Goal: Task Accomplishment & Management: Use online tool/utility

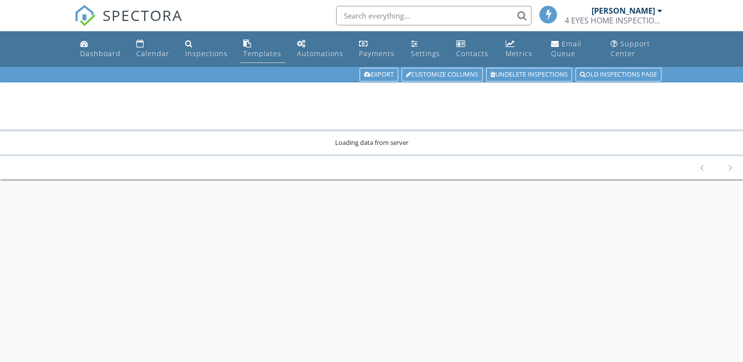
click at [263, 54] on div "Templates" at bounding box center [262, 53] width 38 height 9
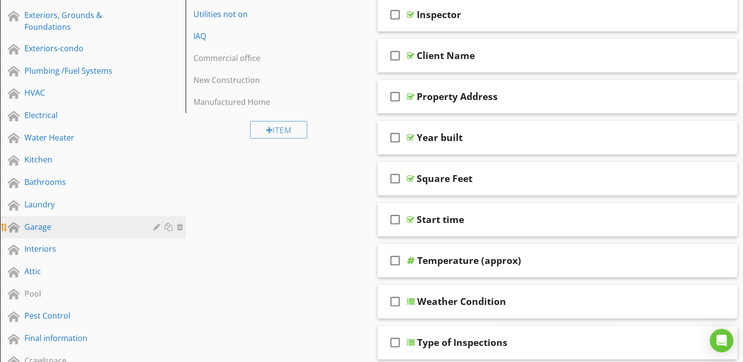
scroll to position [195, 0]
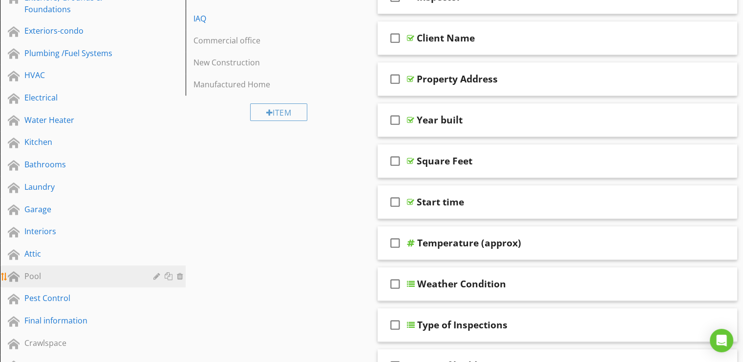
click at [45, 273] on div "Pool" at bounding box center [81, 276] width 115 height 12
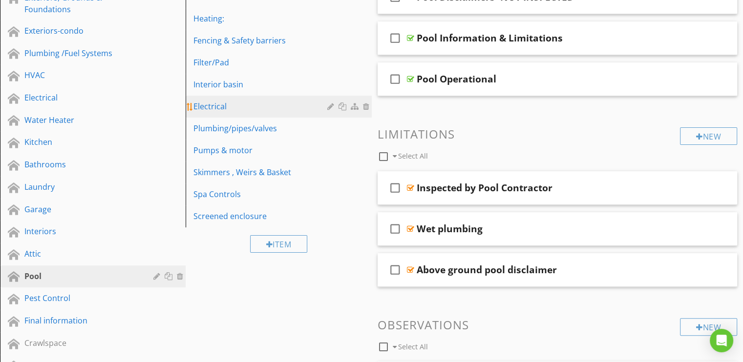
click at [216, 105] on div "Electrical" at bounding box center [261, 107] width 136 height 12
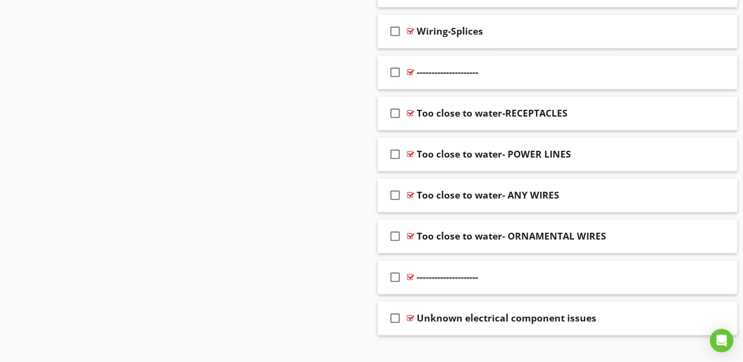
scroll to position [1136, 0]
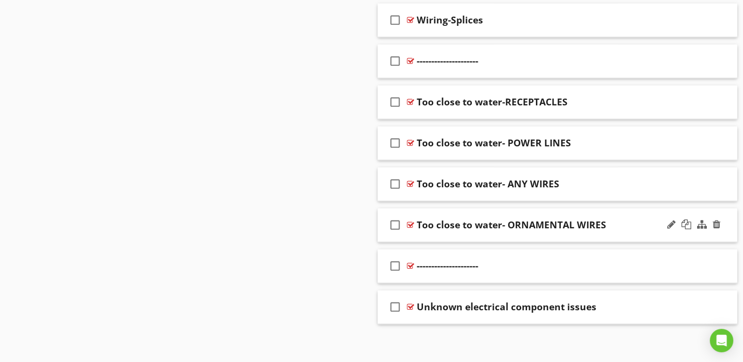
click at [407, 227] on div "check_box_outline_blank Too close to water- ORNAMENTAL WIRES" at bounding box center [557, 225] width 360 height 34
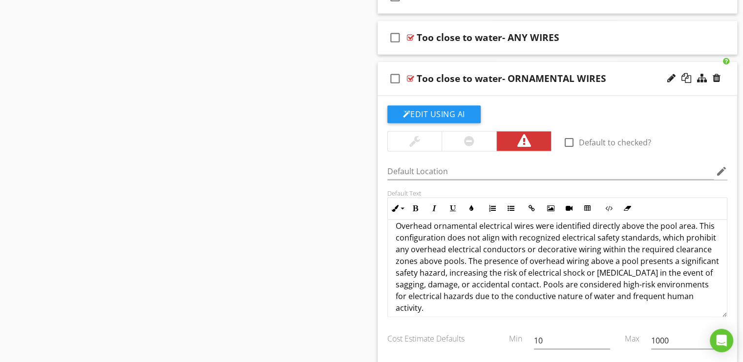
scroll to position [0, 0]
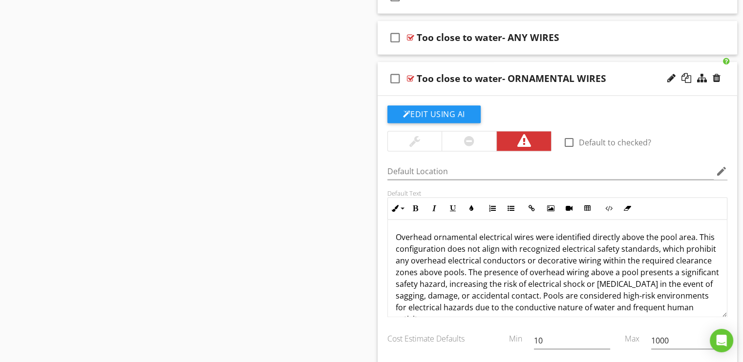
click at [408, 76] on div at bounding box center [410, 79] width 7 height 8
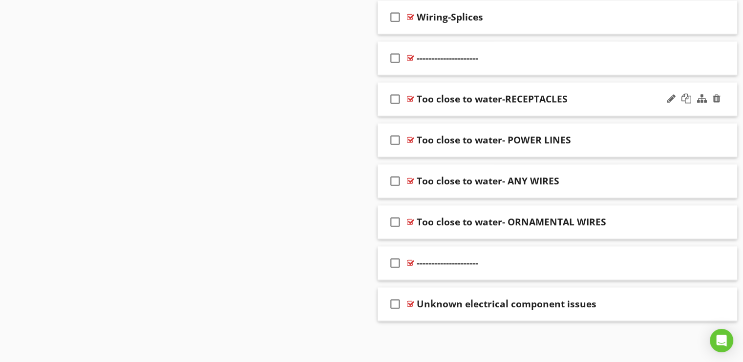
scroll to position [1136, 0]
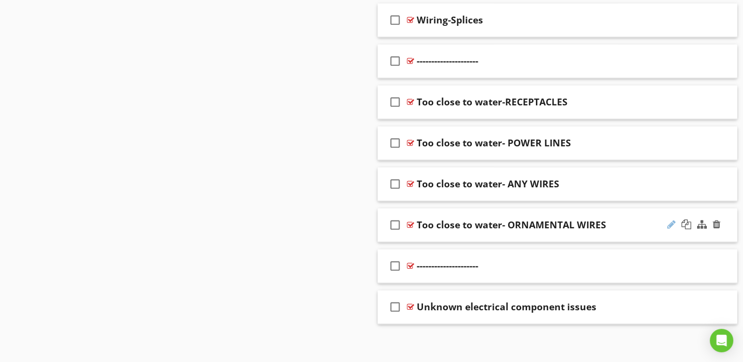
click at [669, 222] on div at bounding box center [671, 225] width 8 height 10
type input "Too close to water- ORNAMENTAL WIRES OVERHEAD"
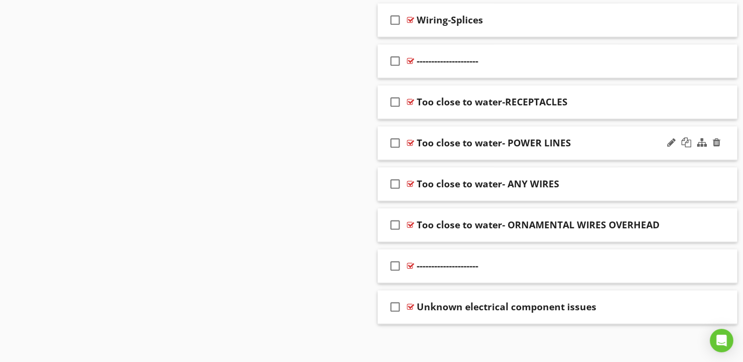
click at [408, 142] on div at bounding box center [410, 143] width 7 height 8
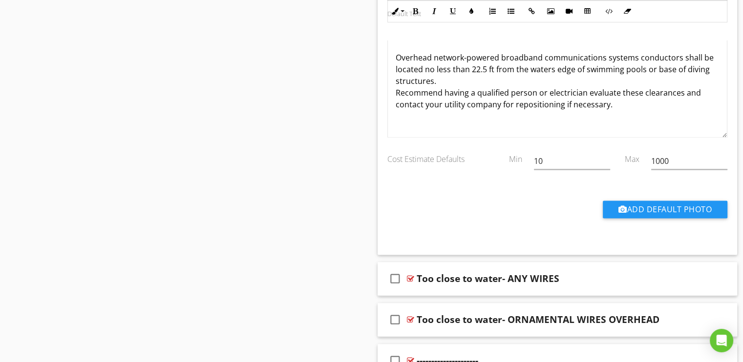
scroll to position [1429, 0]
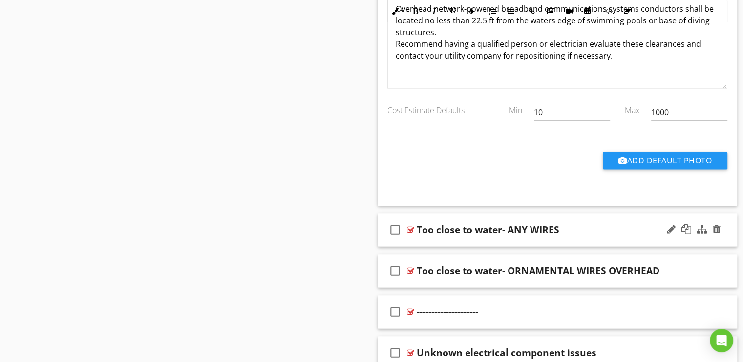
click at [408, 226] on div at bounding box center [410, 230] width 7 height 8
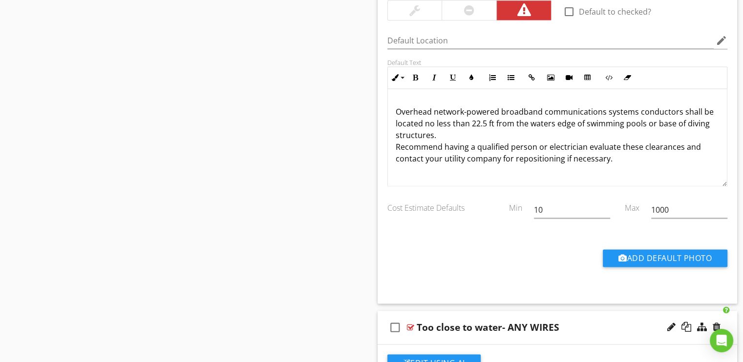
scroll to position [16, 0]
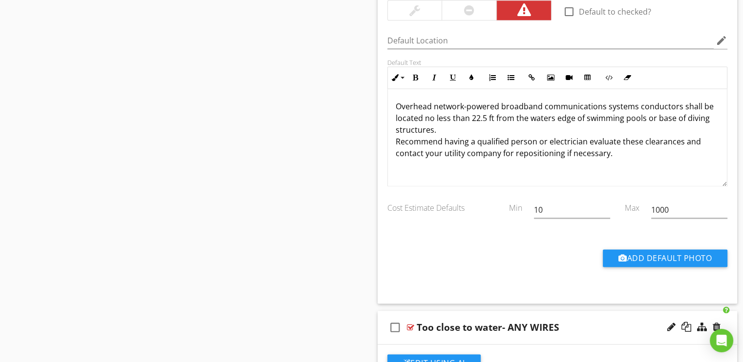
drag, startPoint x: 611, startPoint y: 150, endPoint x: 388, endPoint y: 100, distance: 229.2
click at [388, 100] on div "Overhead network-powered broadband communications systems conductors shall be l…" at bounding box center [557, 129] width 339 height 113
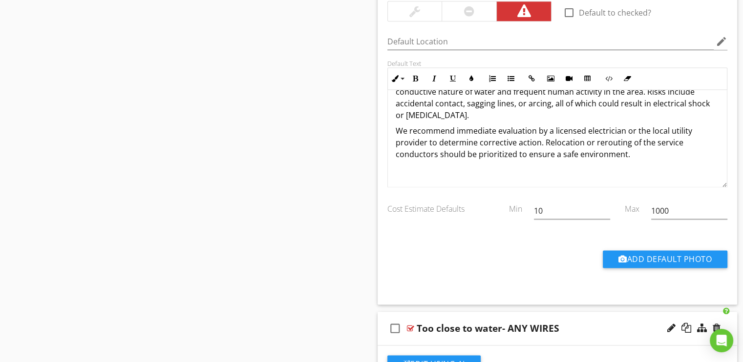
scroll to position [1347, 0]
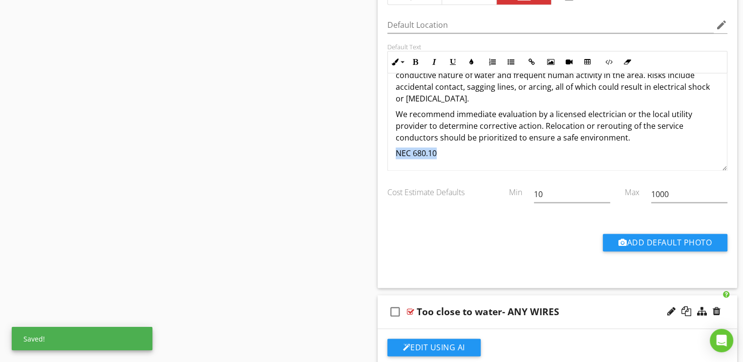
drag, startPoint x: 439, startPoint y: 150, endPoint x: 390, endPoint y: 153, distance: 49.9
click at [390, 153] on div "Service entrance conductors (SEC) were observed passing above the swimming pool…" at bounding box center [557, 82] width 339 height 207
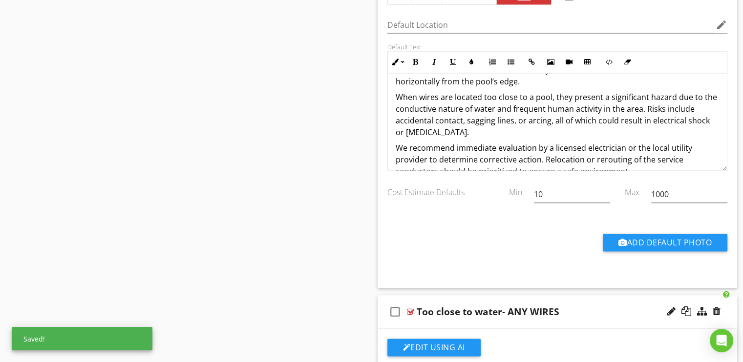
scroll to position [45, 0]
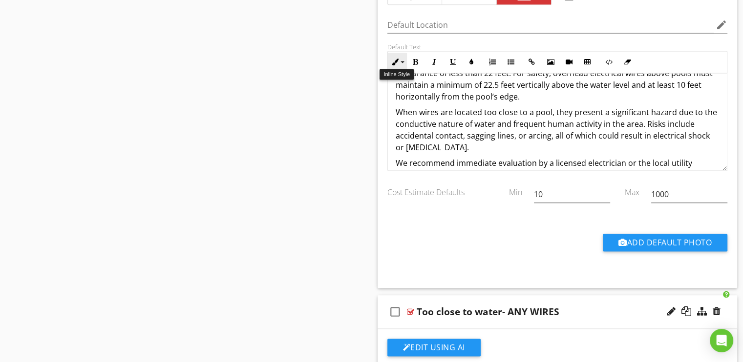
click at [402, 57] on button "Inline Style" at bounding box center [397, 62] width 19 height 19
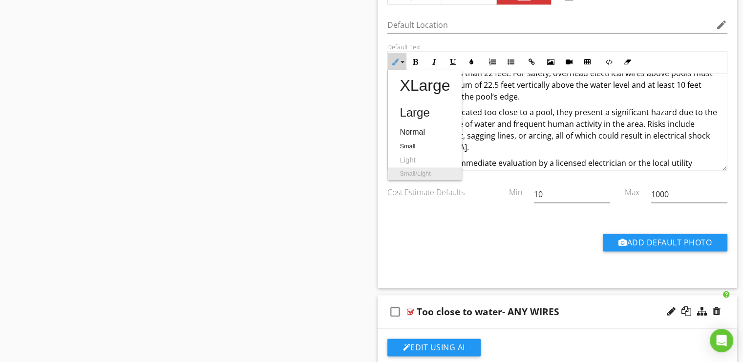
click at [414, 168] on link "Small/Light" at bounding box center [425, 173] width 74 height 13
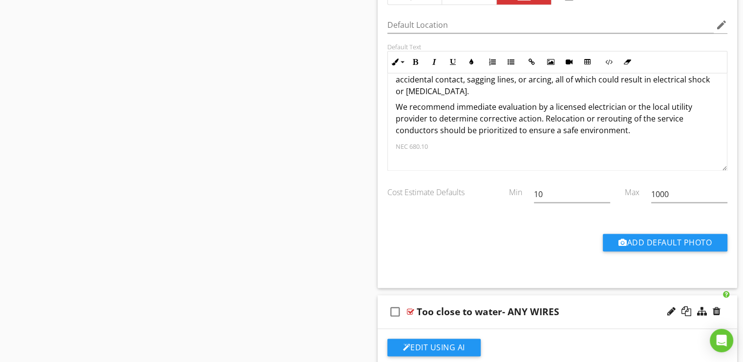
scroll to position [109, 0]
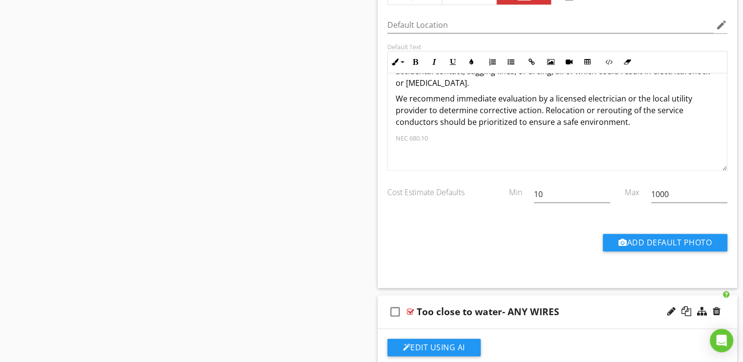
click at [454, 147] on p at bounding box center [557, 153] width 324 height 12
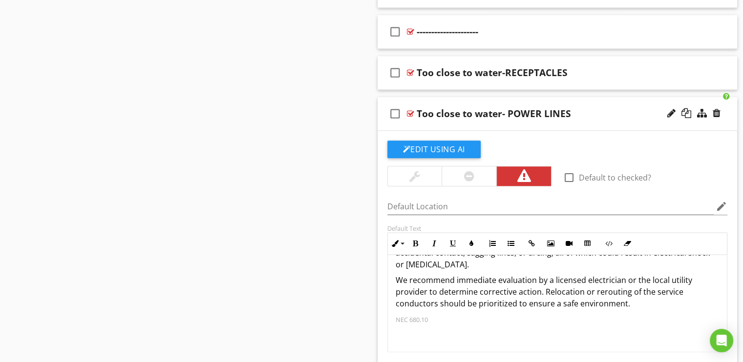
scroll to position [1172, 0]
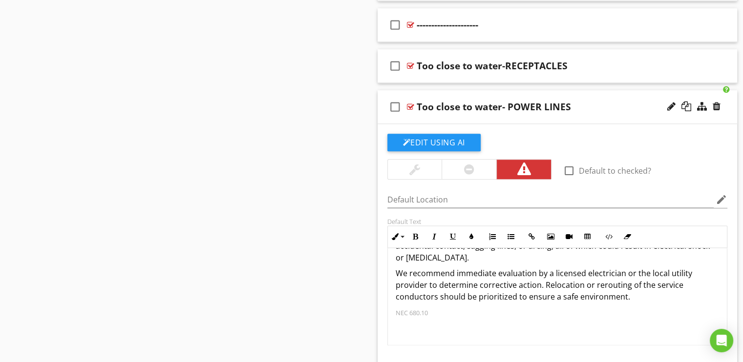
click at [407, 104] on div at bounding box center [410, 107] width 7 height 8
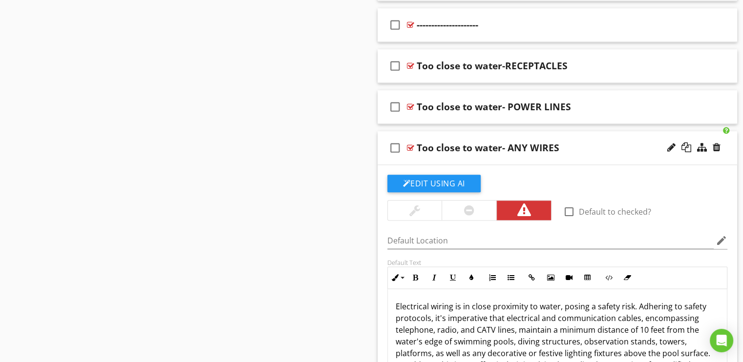
click at [412, 144] on div at bounding box center [410, 148] width 7 height 8
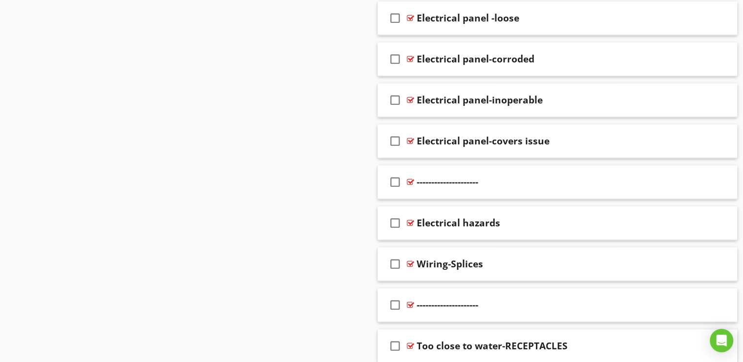
scroll to position [647, 0]
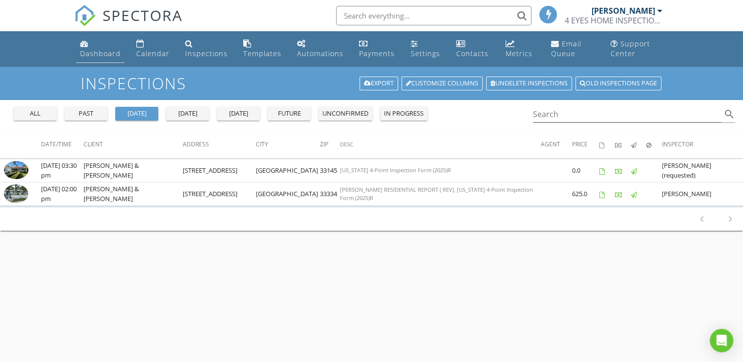
click at [88, 49] on div "Dashboard" at bounding box center [100, 53] width 41 height 9
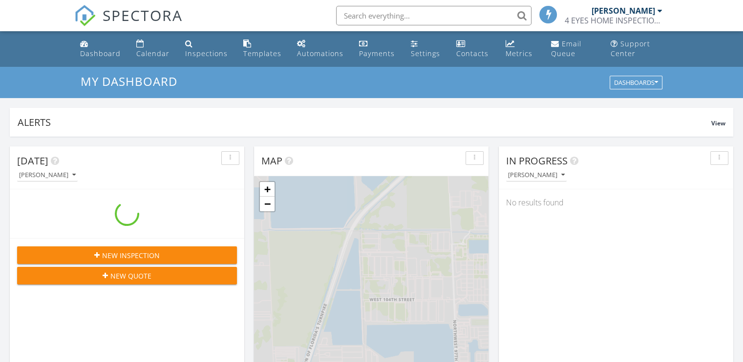
scroll to position [904, 758]
